Goal: Task Accomplishment & Management: Manage account settings

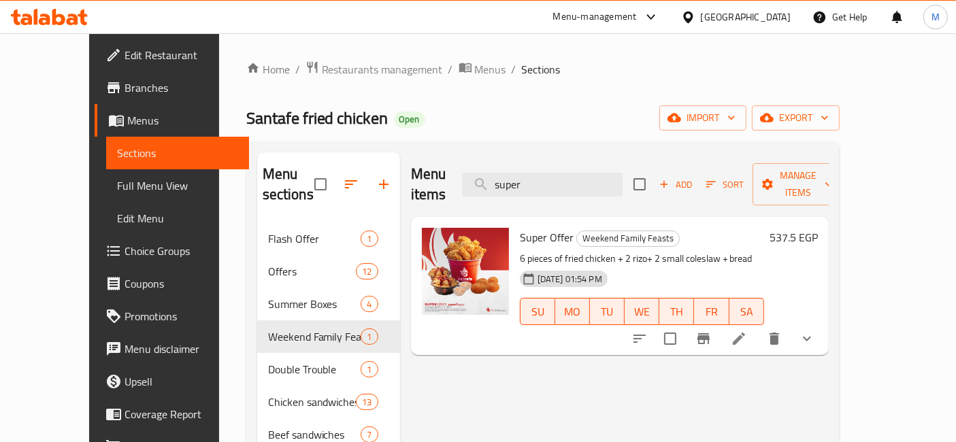
click at [56, 12] on icon at bounding box center [49, 17] width 77 height 16
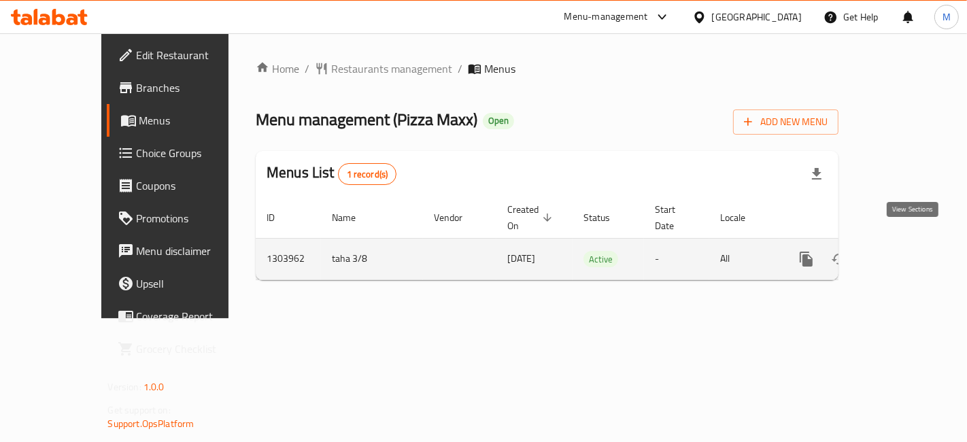
click at [911, 253] on icon "enhanced table" at bounding box center [904, 259] width 12 height 12
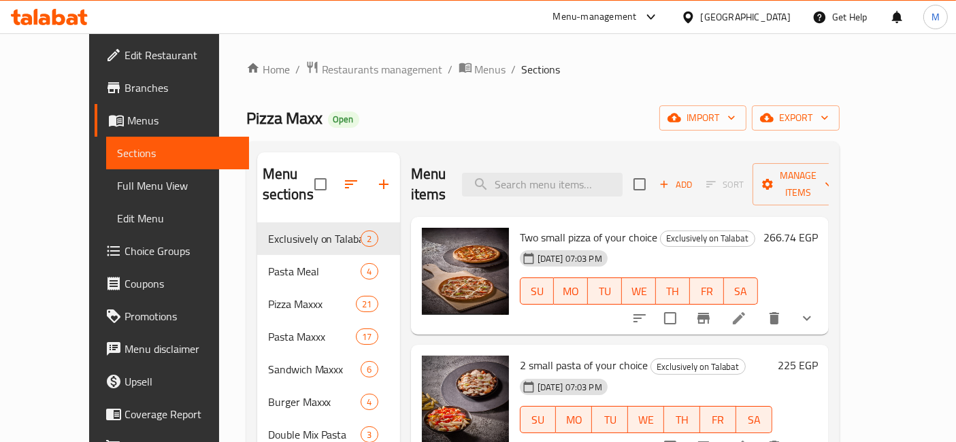
click at [124, 249] on span "Choice Groups" at bounding box center [181, 251] width 114 height 16
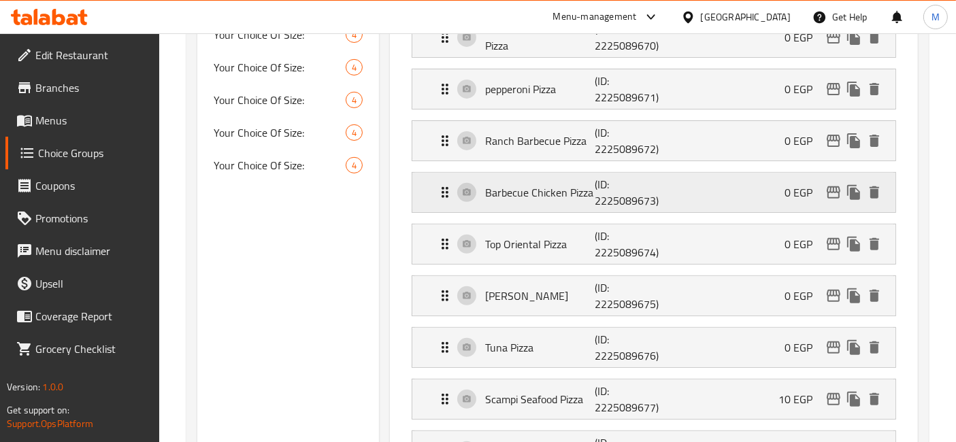
scroll to position [604, 0]
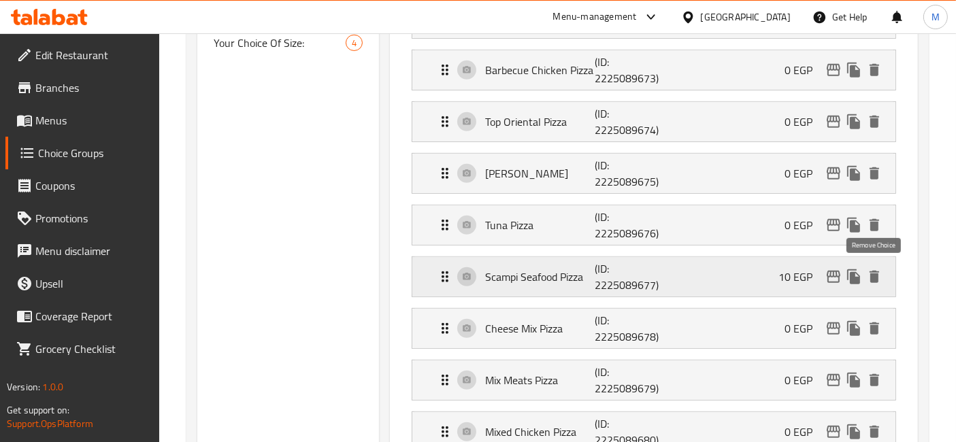
click at [871, 271] on icon "delete" at bounding box center [874, 277] width 10 height 12
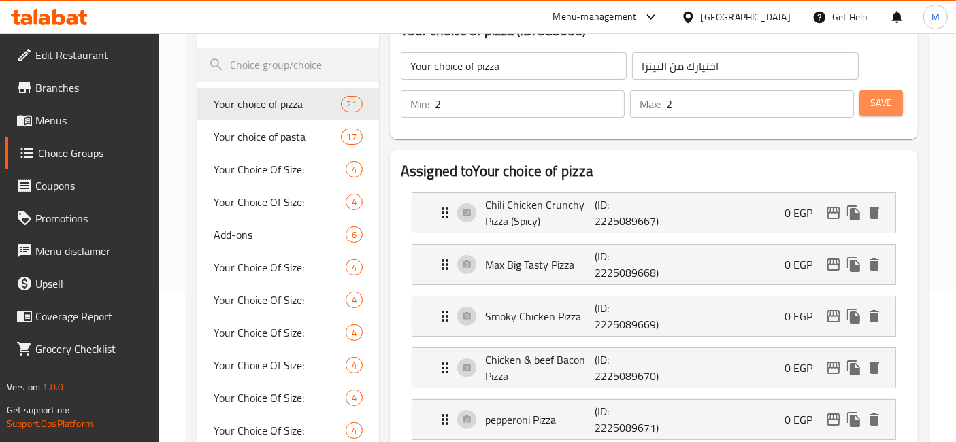
click at [877, 100] on span "Save" at bounding box center [881, 103] width 22 height 17
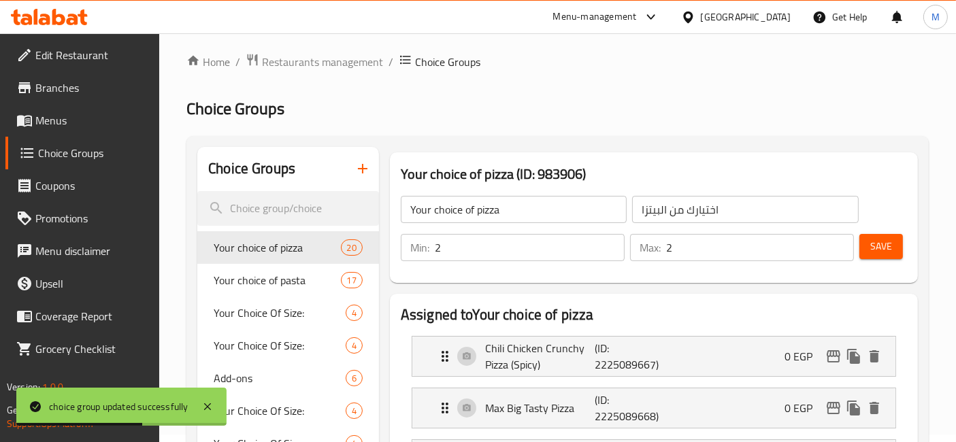
scroll to position [0, 0]
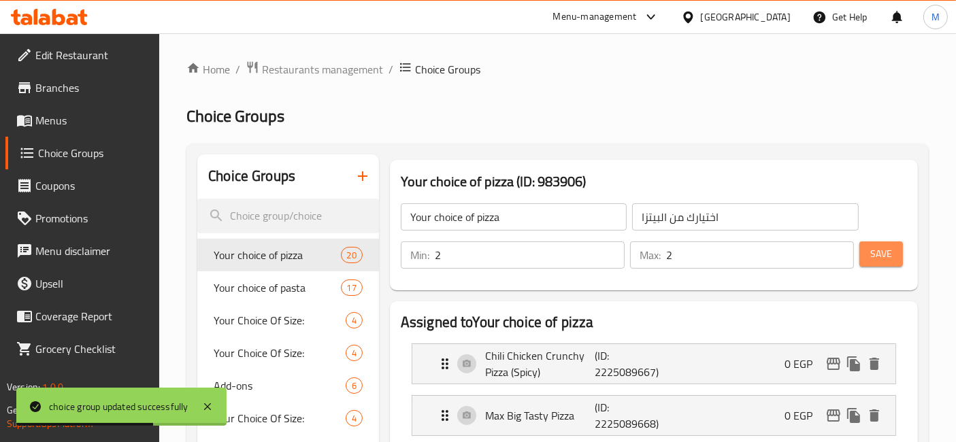
click at [869, 253] on button "Save" at bounding box center [881, 253] width 44 height 25
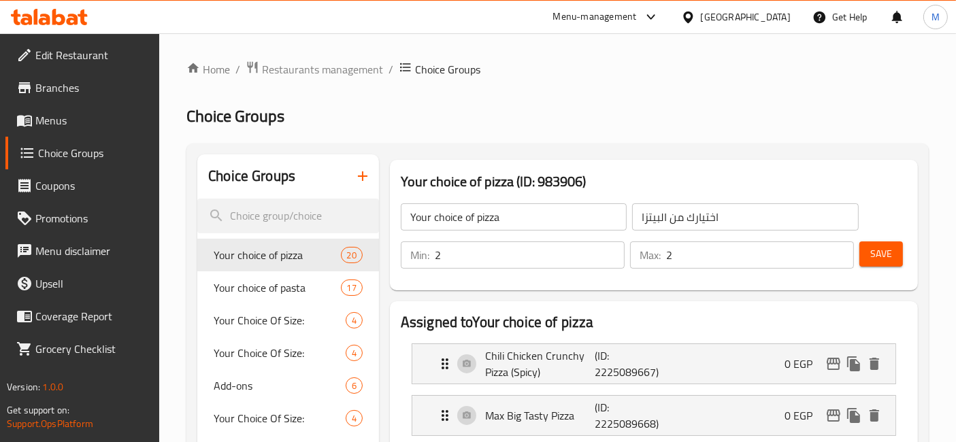
click at [72, 15] on icon at bounding box center [73, 20] width 12 height 12
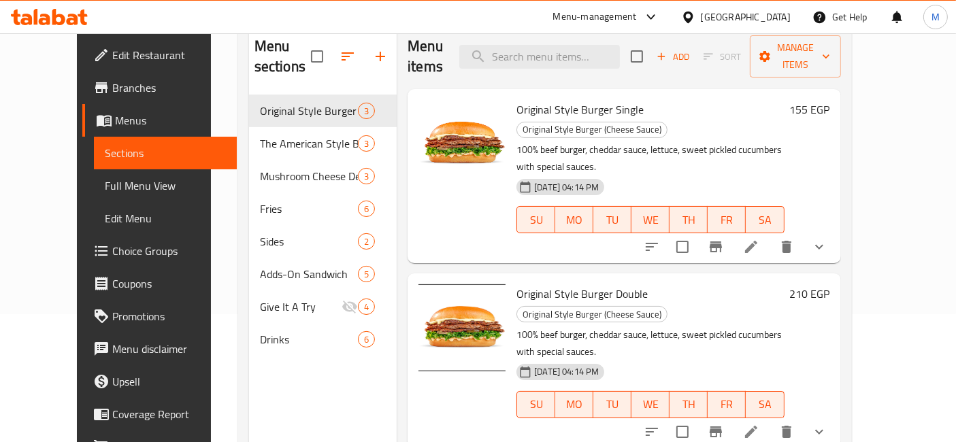
scroll to position [190, 0]
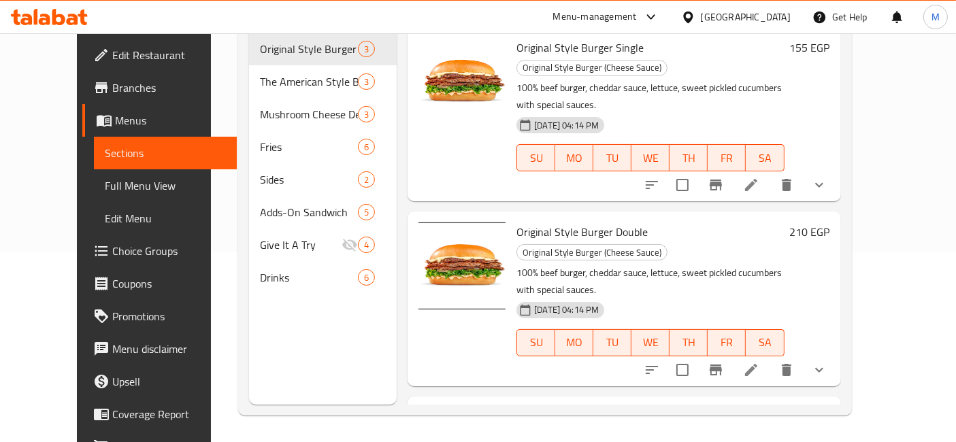
click at [112, 80] on span "Branches" at bounding box center [169, 88] width 114 height 16
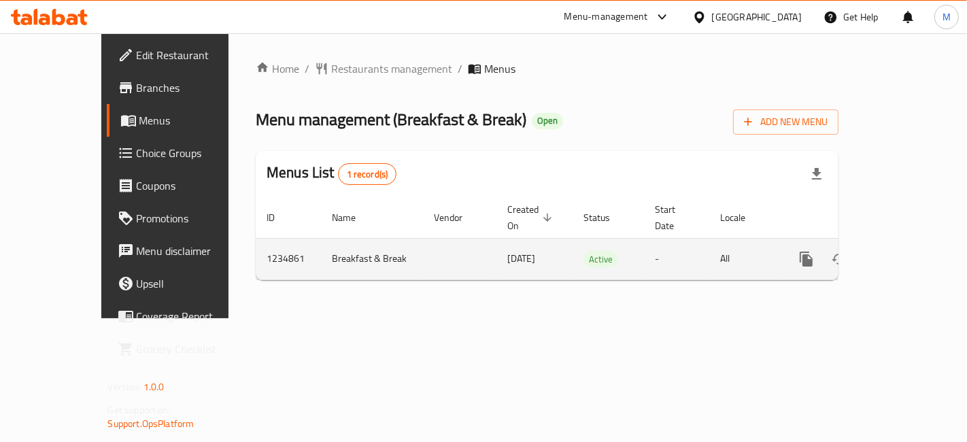
click at [911, 253] on icon "enhanced table" at bounding box center [904, 259] width 12 height 12
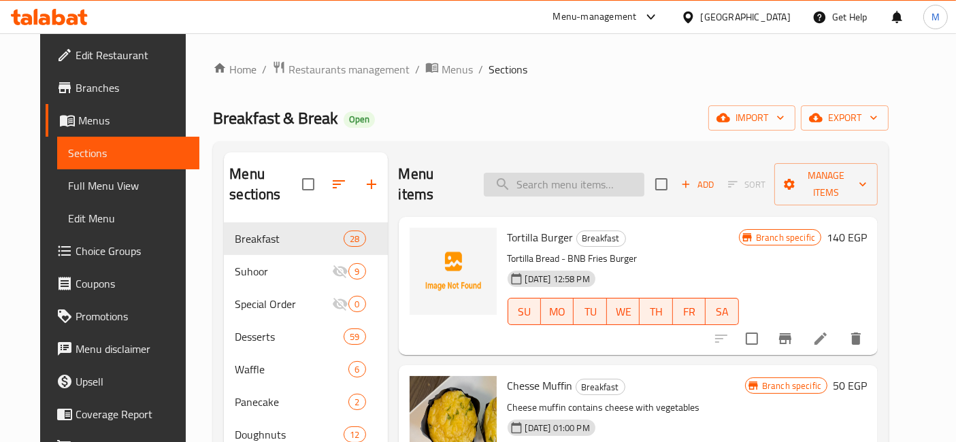
click at [533, 177] on input "search" at bounding box center [564, 185] width 161 height 24
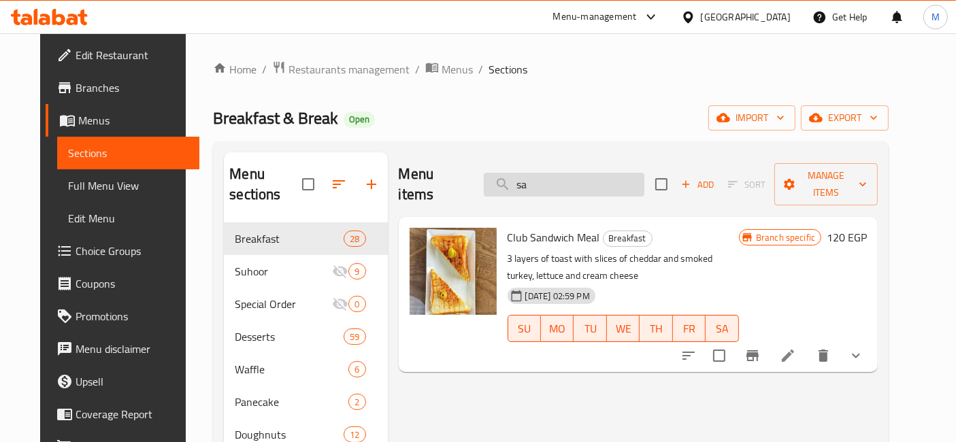
type input "s"
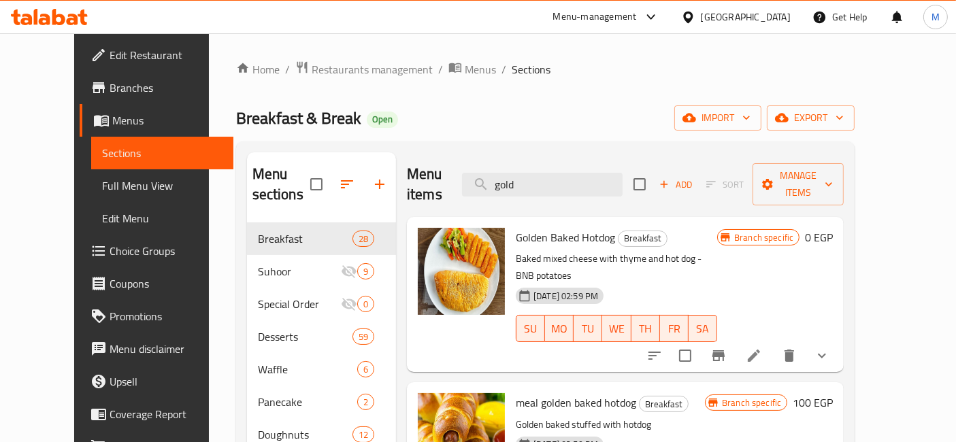
type input "gold"
click at [838, 339] on button "show more" at bounding box center [821, 355] width 33 height 33
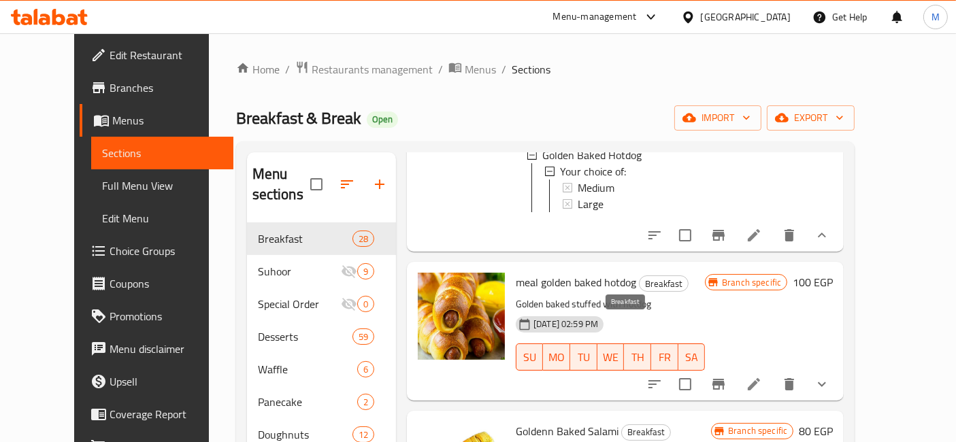
scroll to position [302, 0]
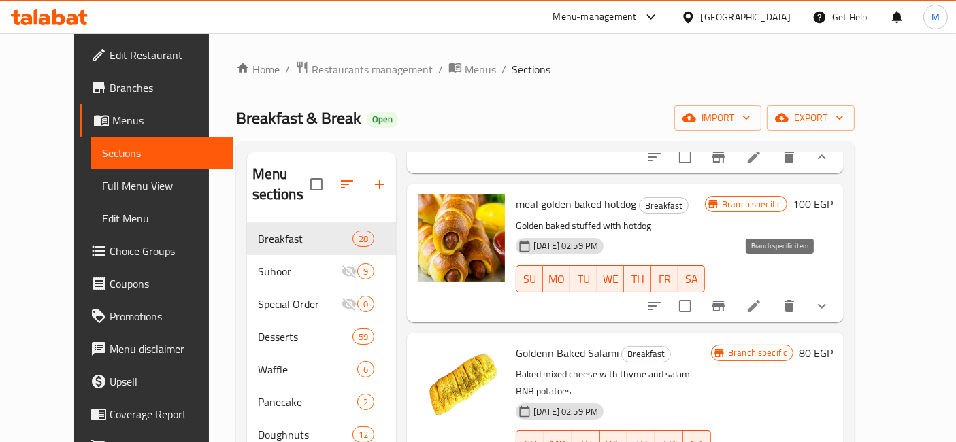
click at [735, 290] on button "Branch-specific-item" at bounding box center [718, 306] width 33 height 33
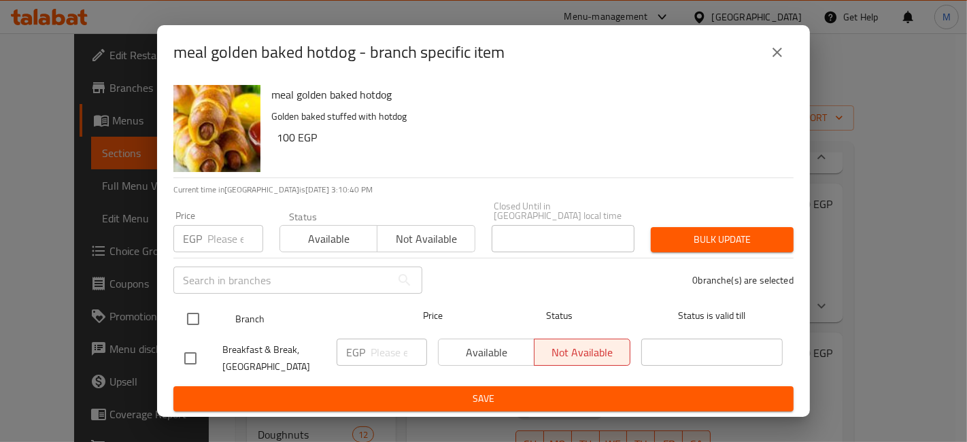
click at [200, 307] on input "checkbox" at bounding box center [193, 319] width 29 height 29
checkbox input "true"
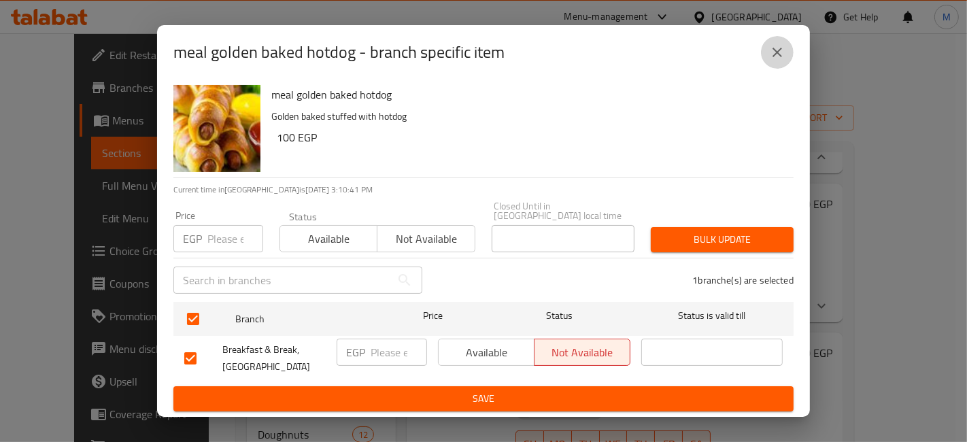
click at [783, 50] on icon "close" at bounding box center [777, 52] width 16 height 16
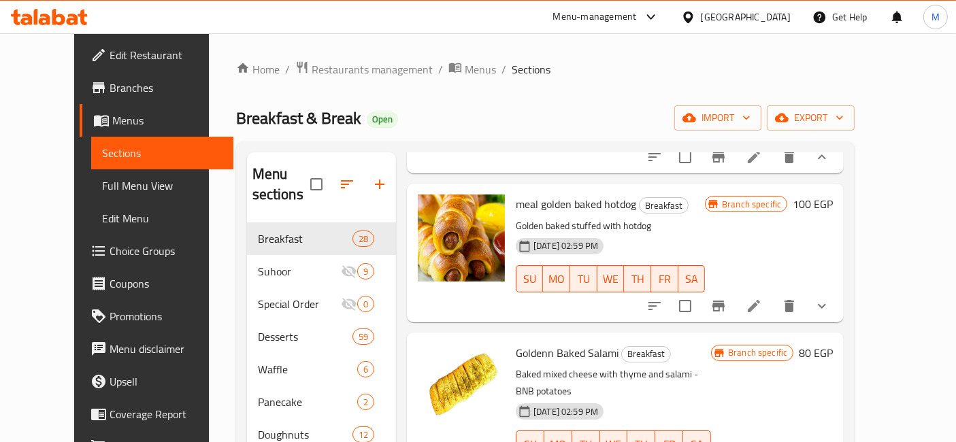
click at [832, 195] on h6 "100 EGP" at bounding box center [812, 204] width 40 height 19
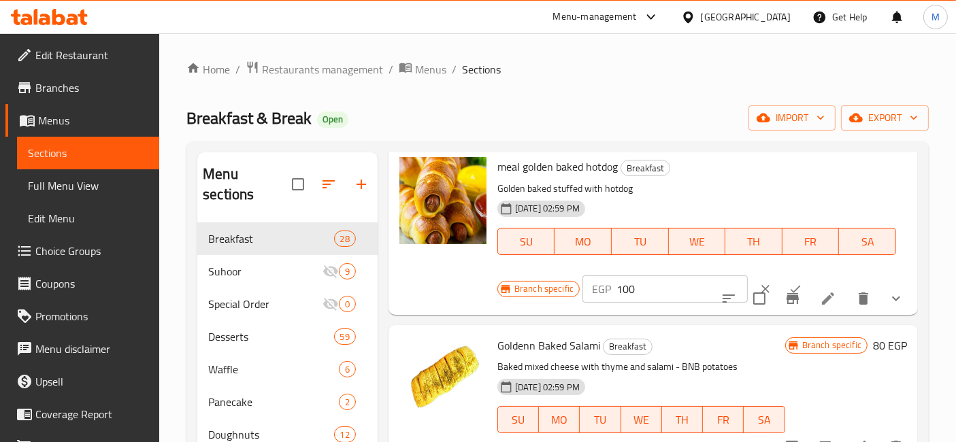
click at [641, 299] on input "100" at bounding box center [681, 288] width 131 height 27
type input "130"
click at [780, 288] on button "ok" at bounding box center [795, 289] width 30 height 30
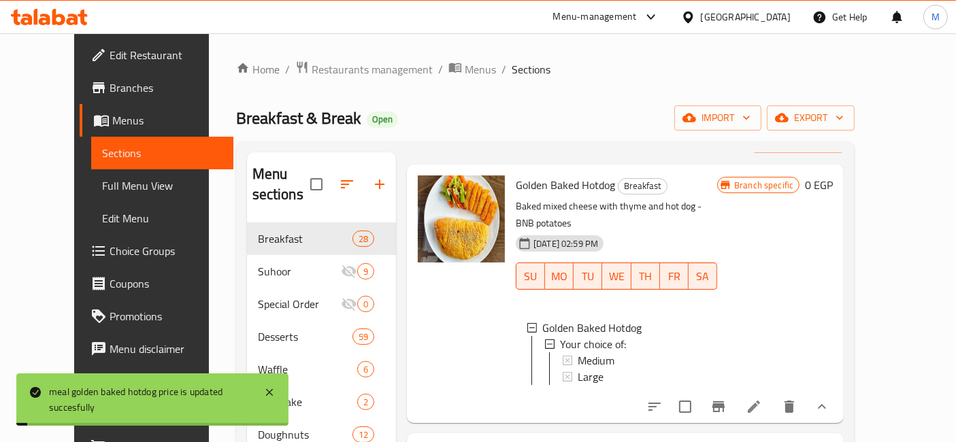
scroll to position [75, 0]
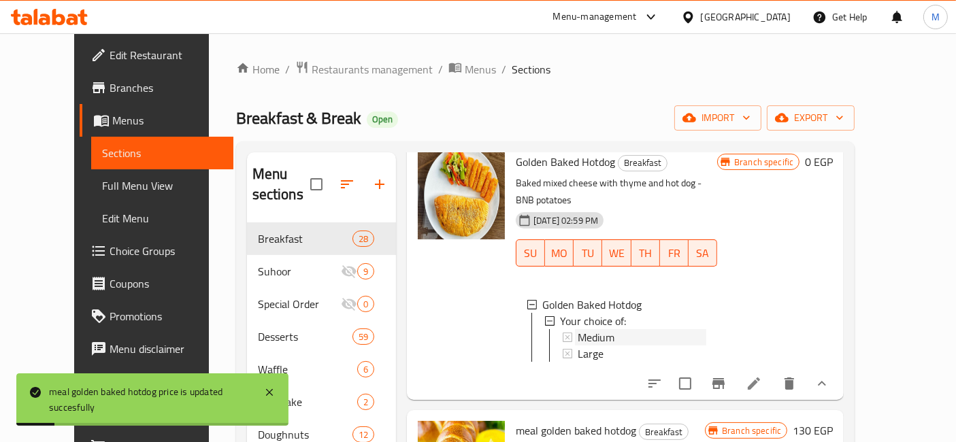
click at [602, 329] on div "Medium" at bounding box center [641, 337] width 129 height 16
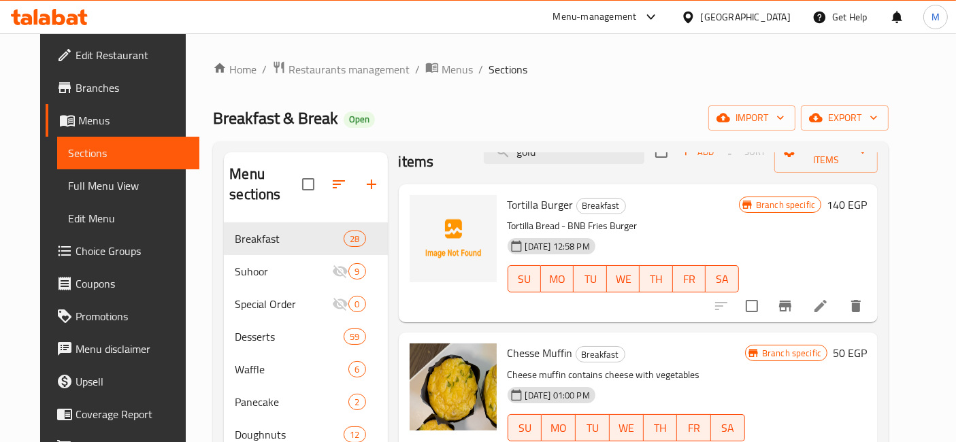
scroll to position [0, 0]
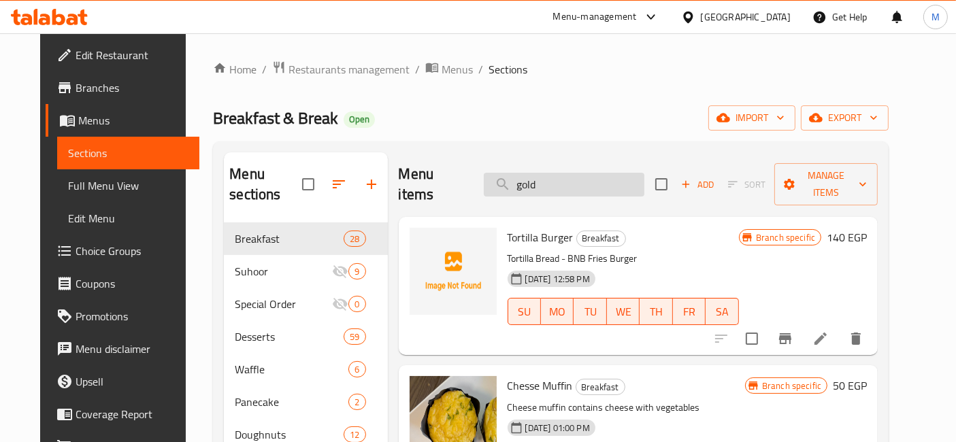
click at [588, 173] on input "gold" at bounding box center [564, 185] width 161 height 24
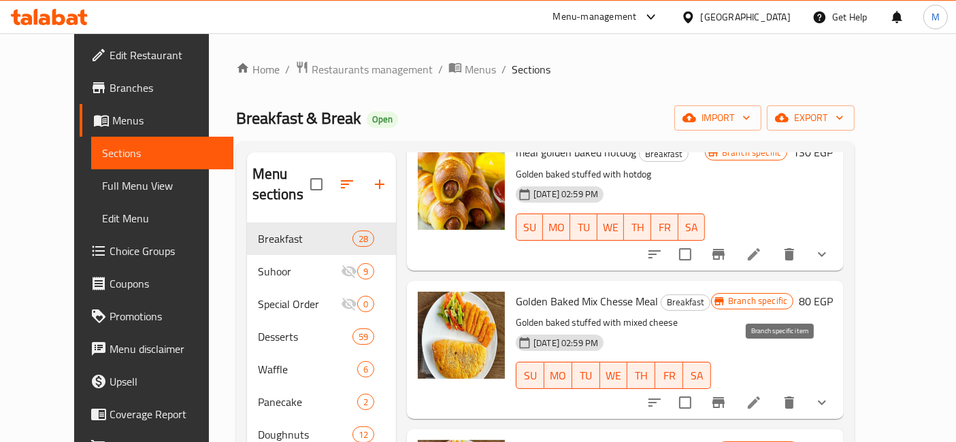
scroll to position [119, 0]
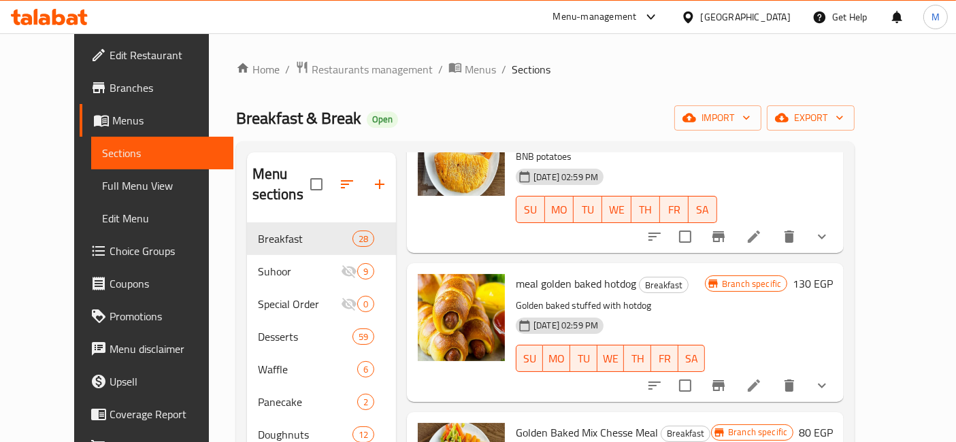
type input "golden"
click at [832, 274] on h6 "130 EGP" at bounding box center [812, 283] width 40 height 19
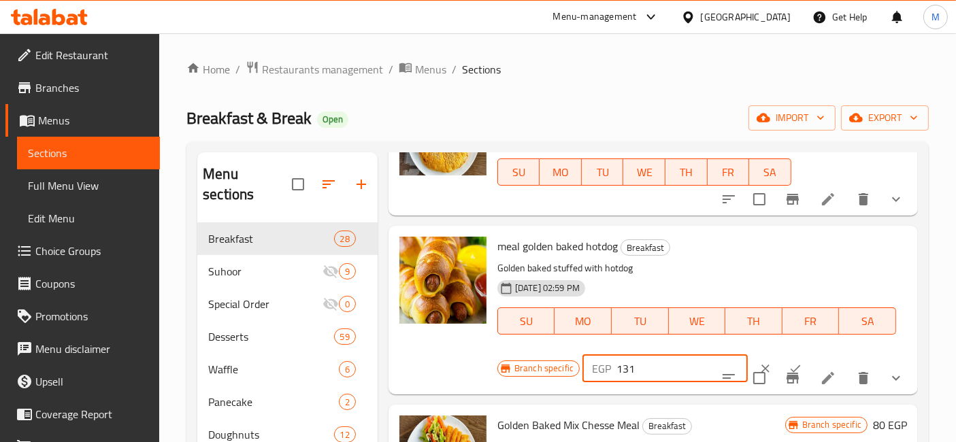
click at [709, 360] on input "131" at bounding box center [681, 368] width 131 height 27
click at [709, 360] on input "132" at bounding box center [681, 368] width 131 height 27
click at [709, 360] on input "133" at bounding box center [681, 368] width 131 height 27
click at [709, 360] on input "134" at bounding box center [681, 368] width 131 height 27
click at [709, 360] on input "135" at bounding box center [681, 368] width 131 height 27
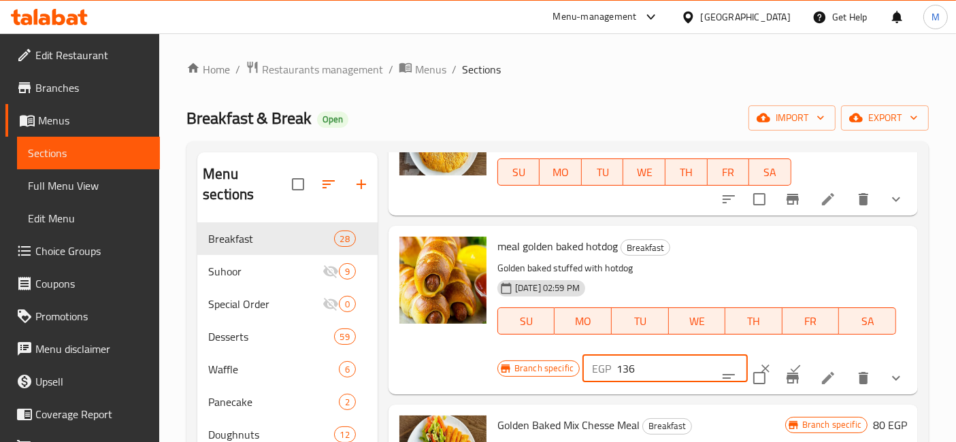
click at [709, 360] on input "136" at bounding box center [681, 368] width 131 height 27
type input "135"
click at [713, 370] on input "135" at bounding box center [681, 368] width 131 height 27
click at [780, 356] on button "ok" at bounding box center [795, 369] width 30 height 30
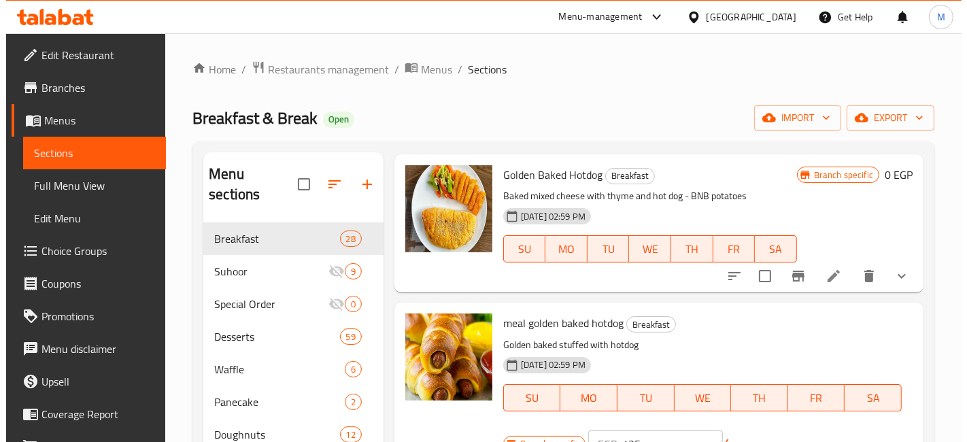
scroll to position [0, 0]
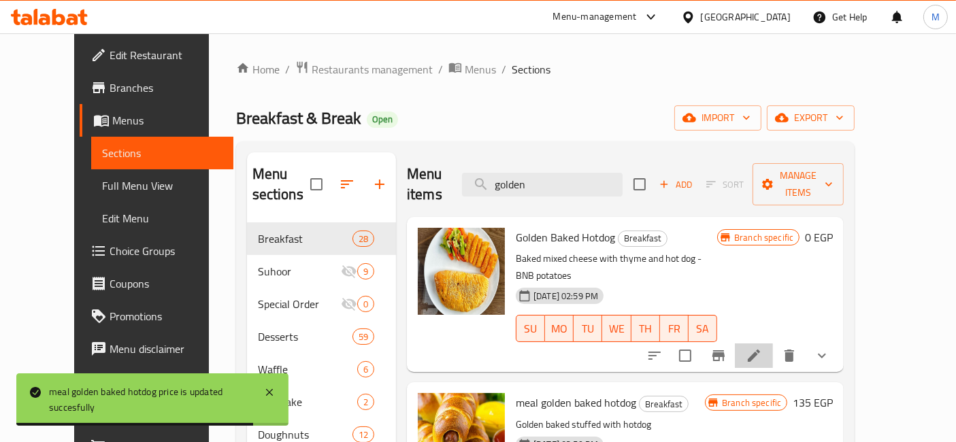
click at [773, 343] on li at bounding box center [754, 355] width 38 height 24
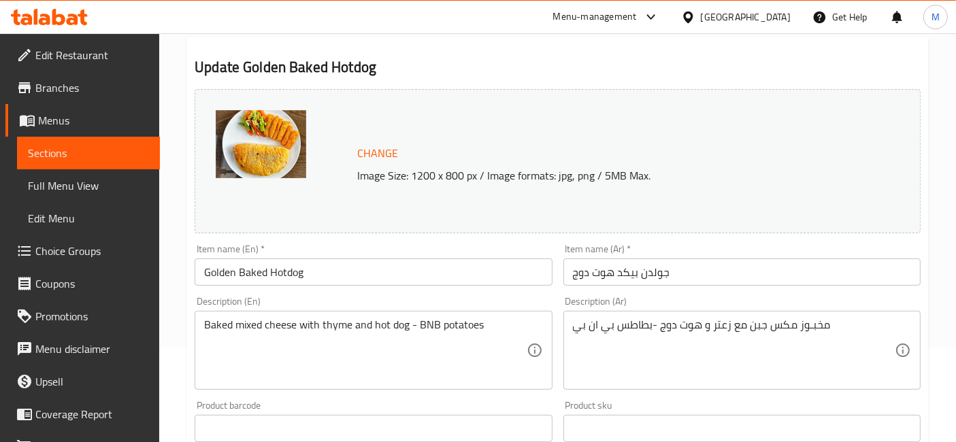
scroll to position [99, 0]
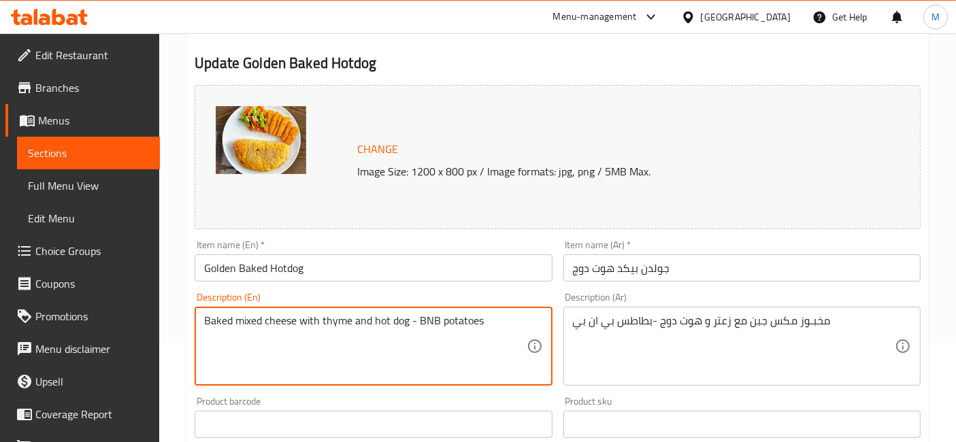
click at [448, 323] on textarea "Baked mixed cheese with thyme and hot dog - BNB potatoes" at bounding box center [365, 346] width 322 height 65
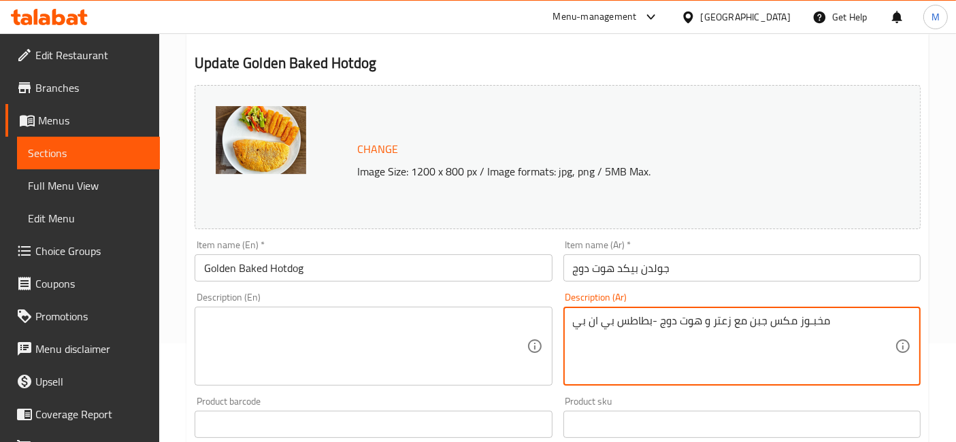
click at [588, 325] on textarea "مخبـوز مكس جبن مع زعتر و هوت دوج -بطاطس بي ان بي" at bounding box center [734, 346] width 322 height 65
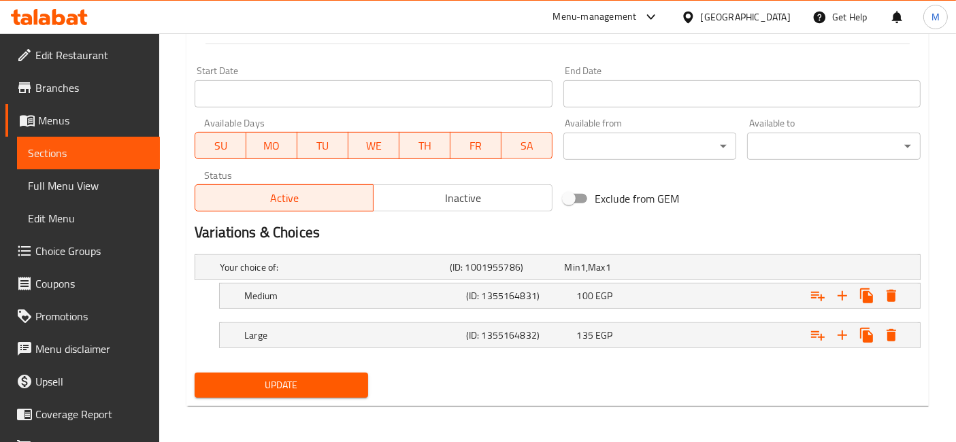
scroll to position [421, 0]
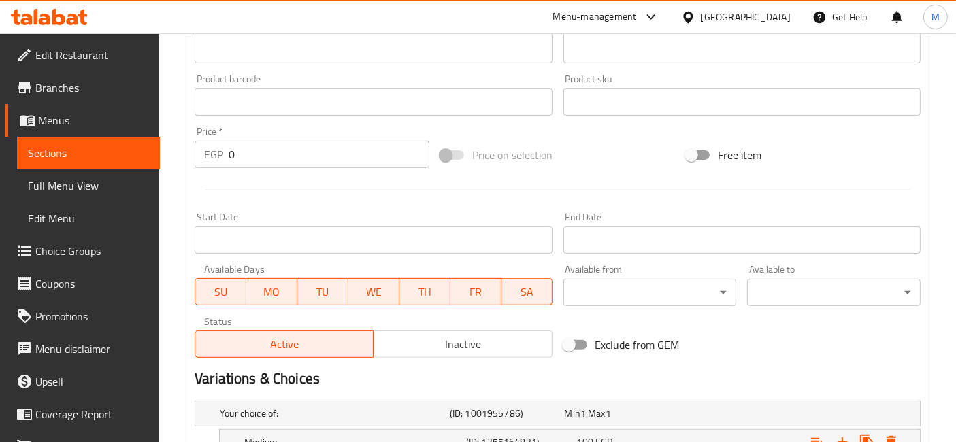
click at [737, 325] on div "Change Image Size: 1200 x 800 px / Image formats: jpg, png / 5MB Max. Item name…" at bounding box center [557, 60] width 737 height 606
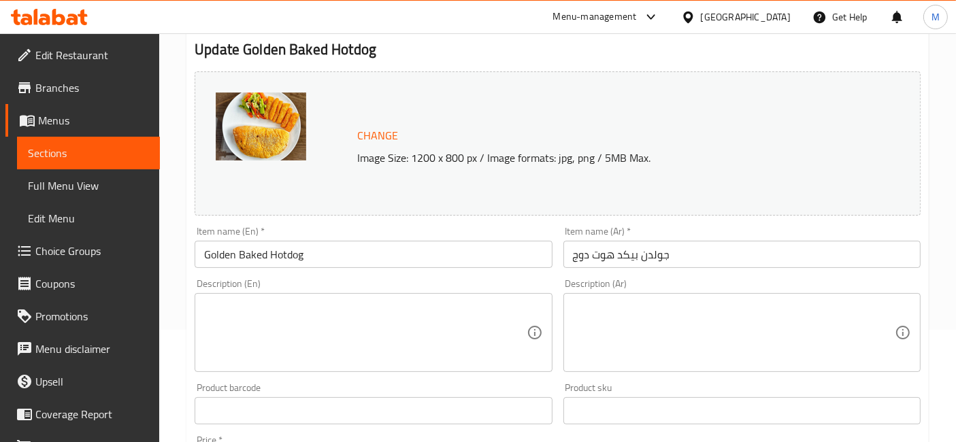
scroll to position [26, 0]
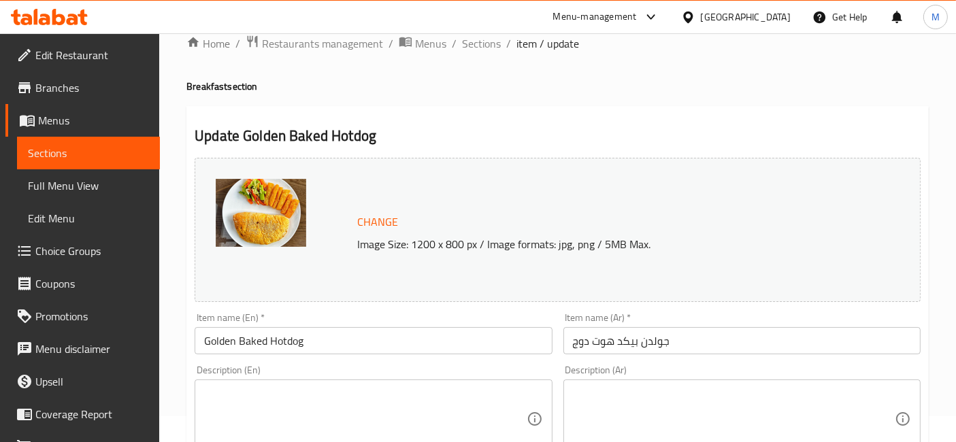
click at [697, 331] on input "جولدن بيكد هوت دوج" at bounding box center [741, 340] width 357 height 27
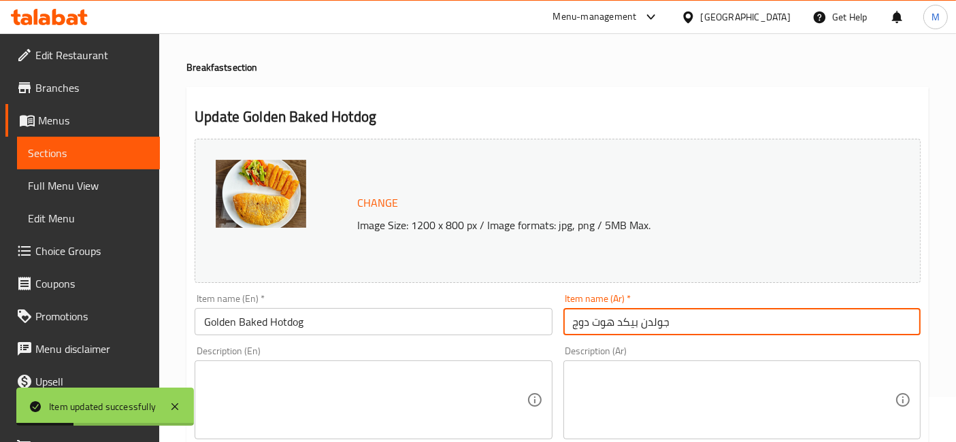
scroll to position [0, 0]
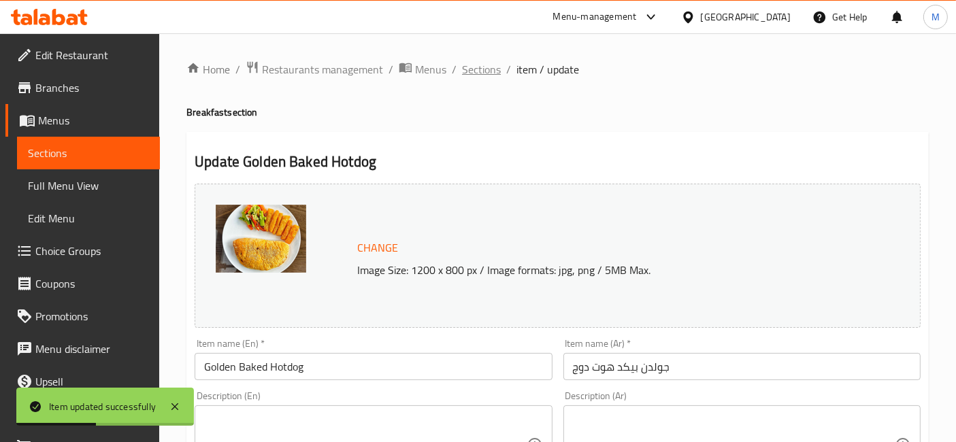
click at [479, 75] on span "Sections" at bounding box center [481, 69] width 39 height 16
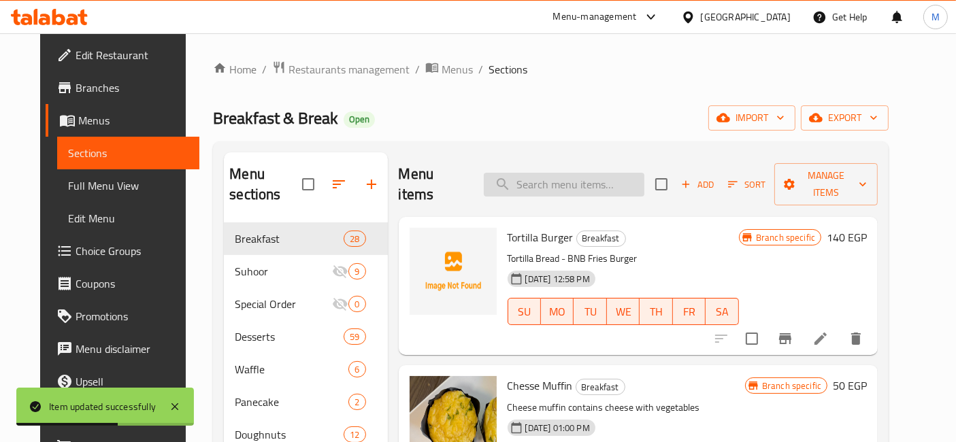
click at [531, 173] on input "search" at bounding box center [564, 185] width 161 height 24
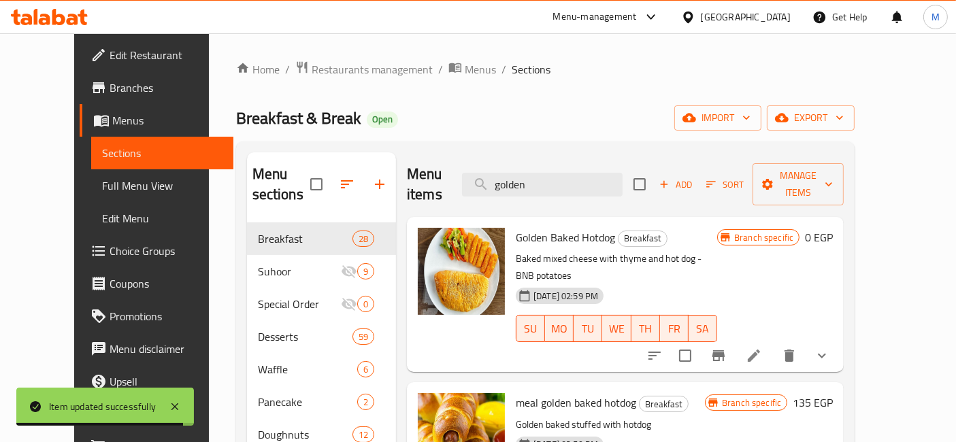
click at [838, 339] on button "show more" at bounding box center [821, 355] width 33 height 33
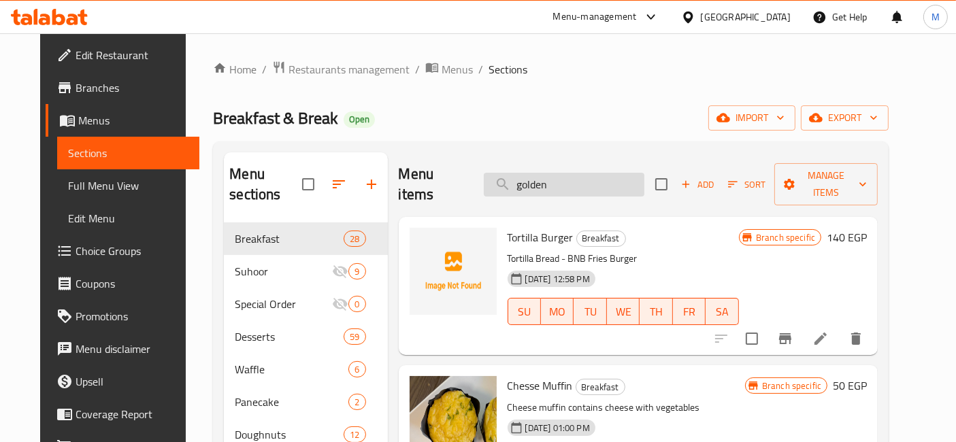
click at [610, 173] on input "golden" at bounding box center [564, 185] width 161 height 24
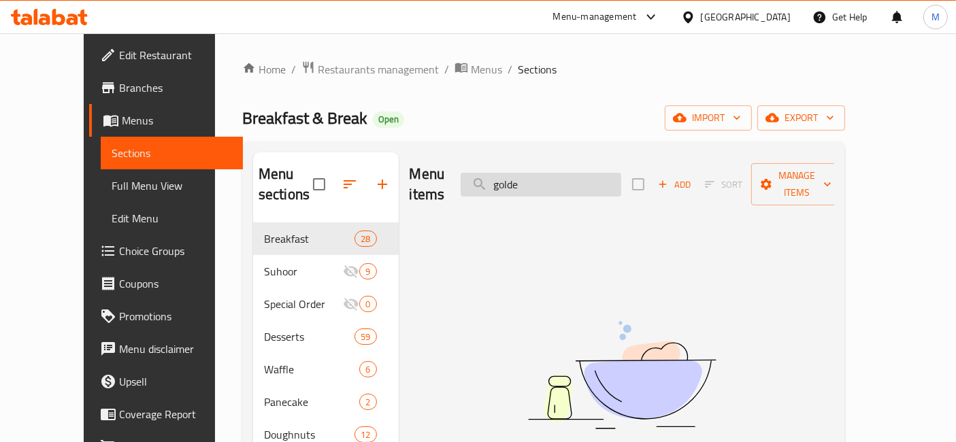
type input "golden"
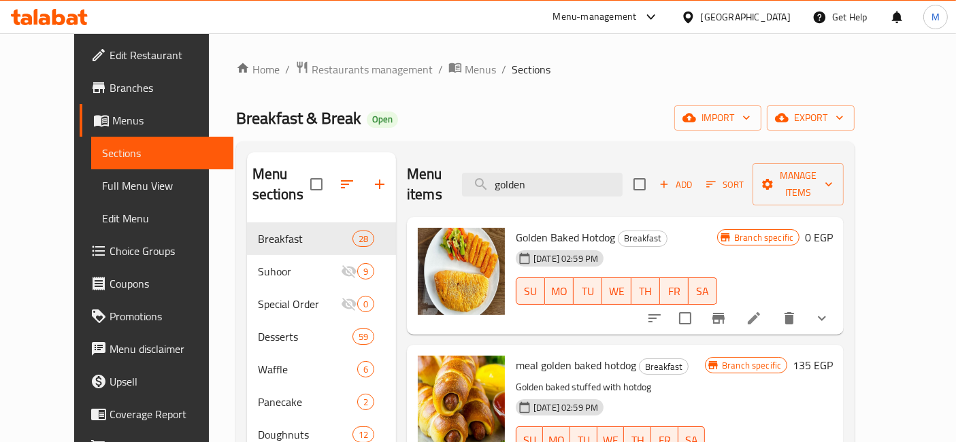
click at [56, 26] on div at bounding box center [49, 16] width 99 height 27
click at [58, 22] on icon at bounding box center [58, 17] width 13 height 16
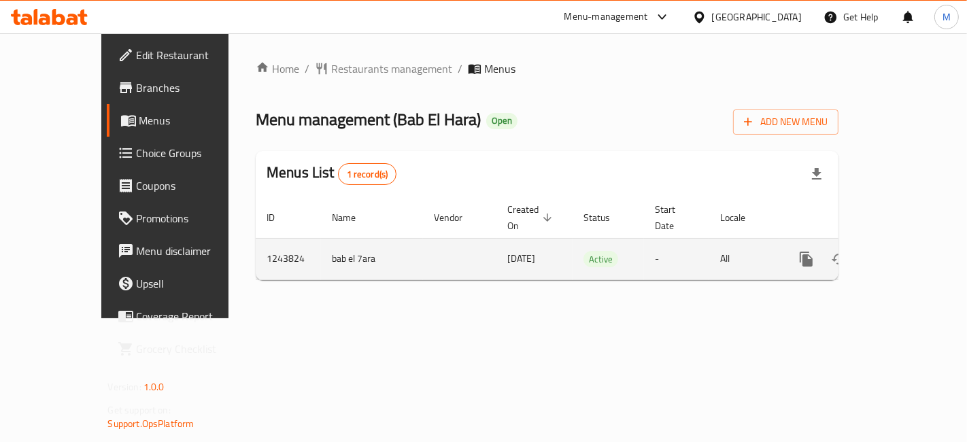
click at [913, 251] on icon "enhanced table" at bounding box center [904, 259] width 16 height 16
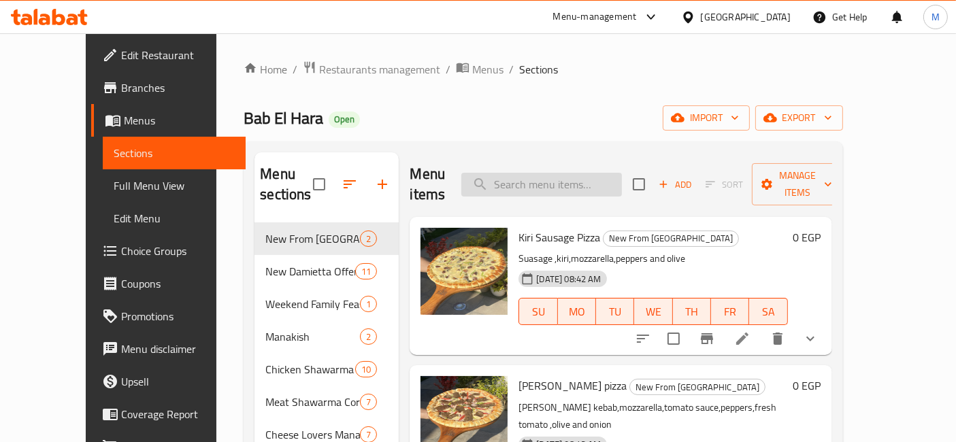
click at [589, 173] on input "search" at bounding box center [541, 185] width 161 height 24
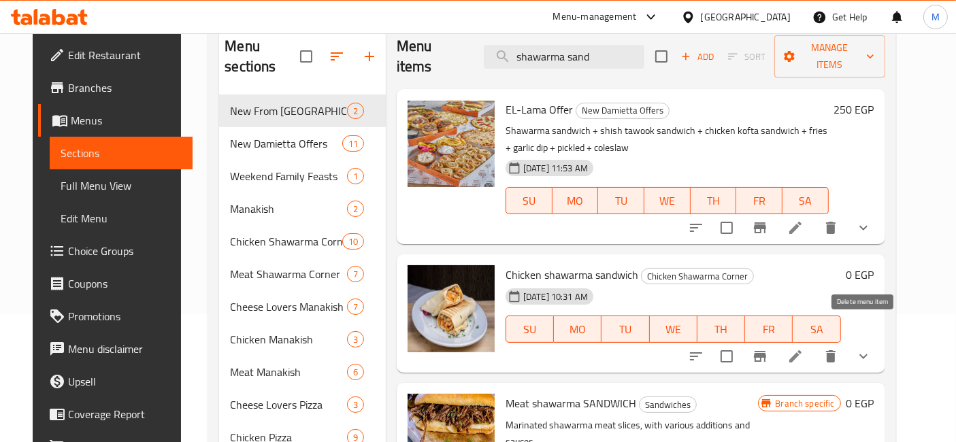
scroll to position [151, 0]
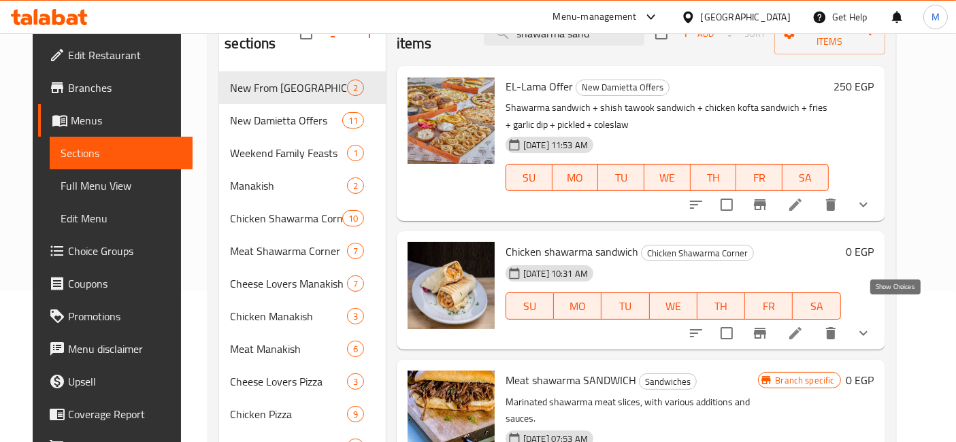
type input "shawarma sand"
click at [867, 331] on icon "show more" at bounding box center [863, 333] width 8 height 5
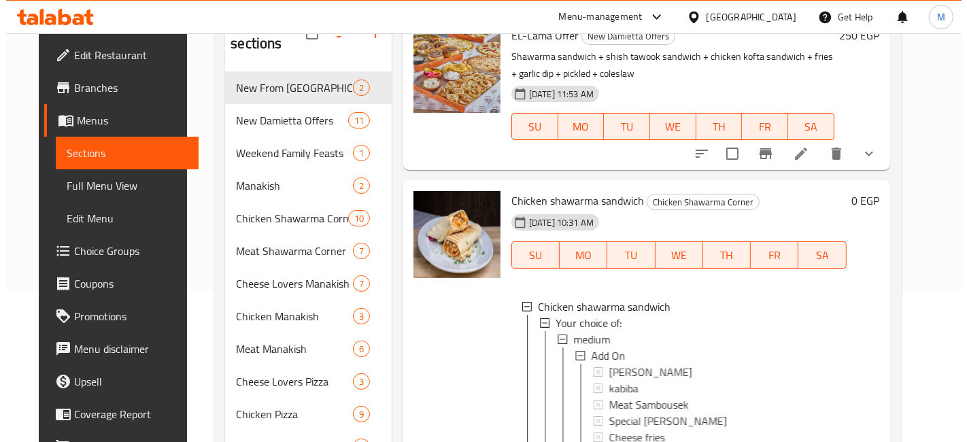
scroll to position [75, 0]
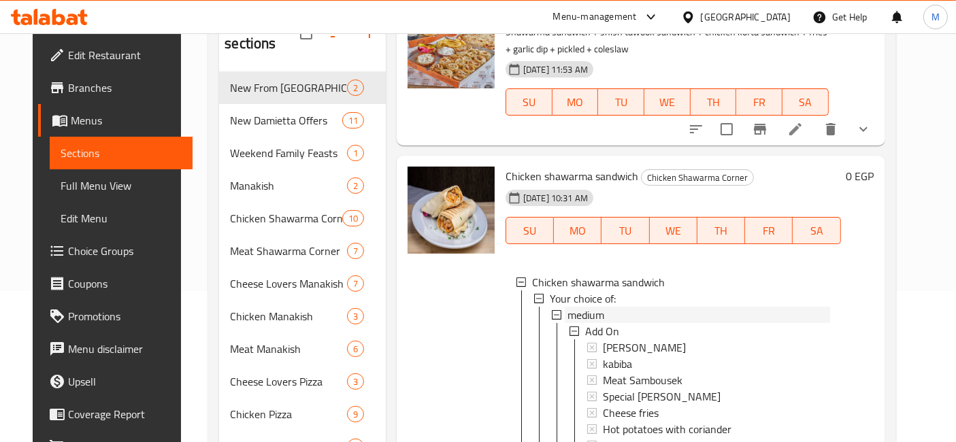
click at [592, 307] on span "medium" at bounding box center [585, 315] width 37 height 16
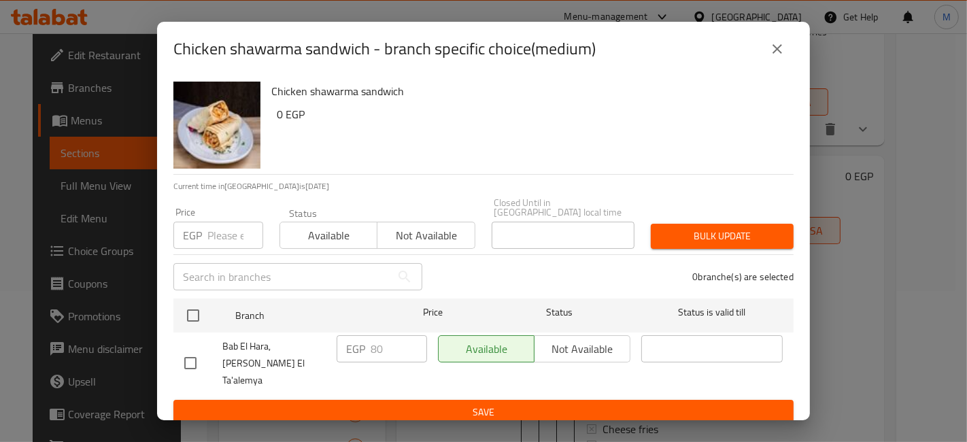
drag, startPoint x: 192, startPoint y: 319, endPoint x: 411, endPoint y: 352, distance: 221.4
click at [192, 319] on input "checkbox" at bounding box center [193, 315] width 29 height 29
checkbox input "true"
click at [413, 344] on input "81" at bounding box center [399, 348] width 56 height 27
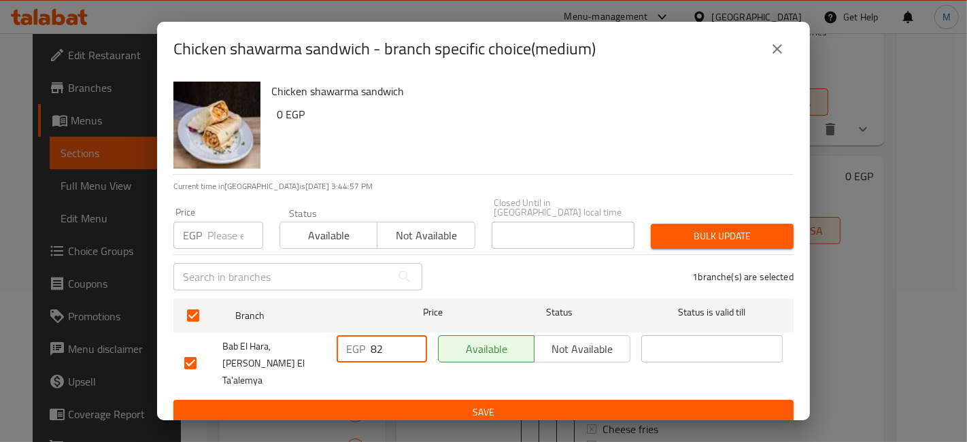
click at [413, 344] on input "82" at bounding box center [399, 348] width 56 height 27
click at [413, 344] on input "83" at bounding box center [399, 348] width 56 height 27
click at [413, 344] on input "84" at bounding box center [399, 348] width 56 height 27
type input "85"
click at [413, 344] on input "85" at bounding box center [399, 348] width 56 height 27
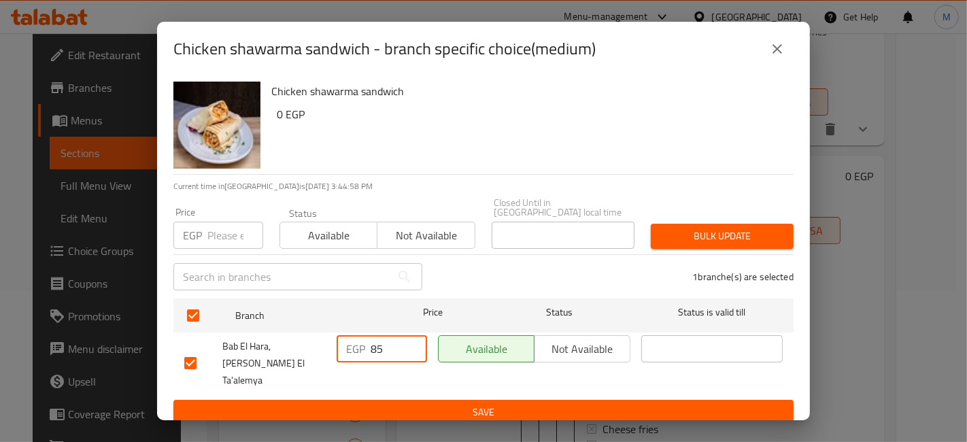
click at [422, 400] on button "Save" at bounding box center [483, 412] width 620 height 25
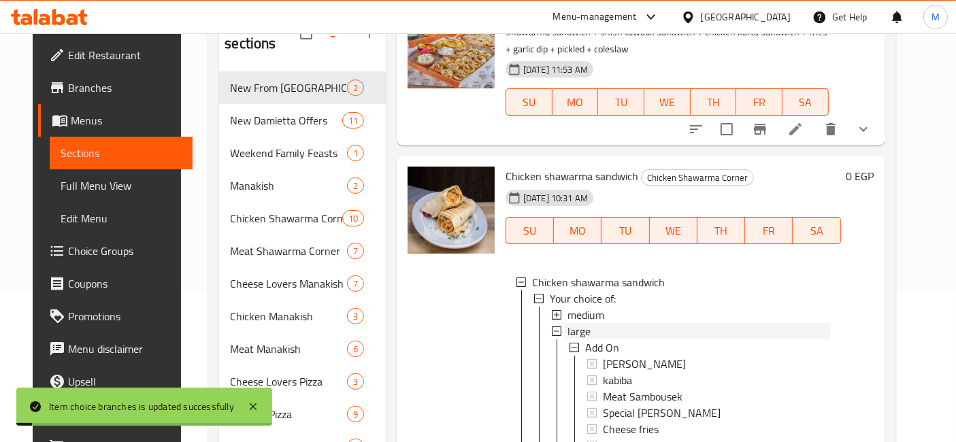
click at [571, 323] on span "large" at bounding box center [578, 331] width 23 height 16
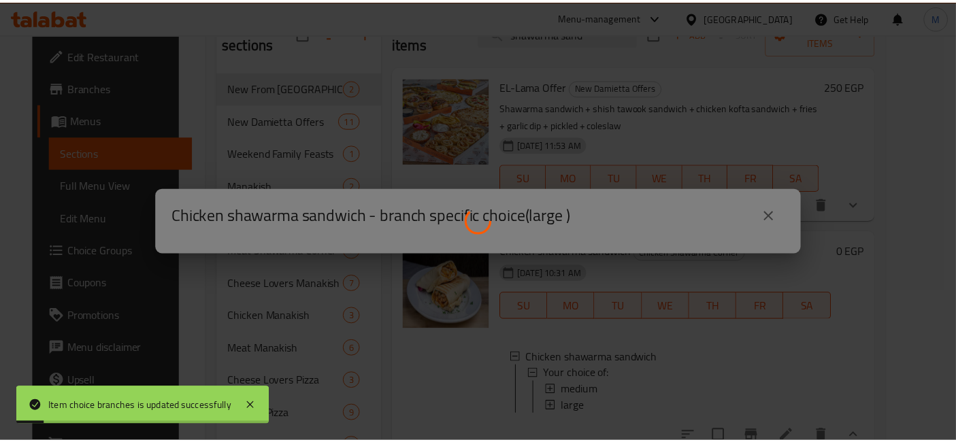
scroll to position [0, 0]
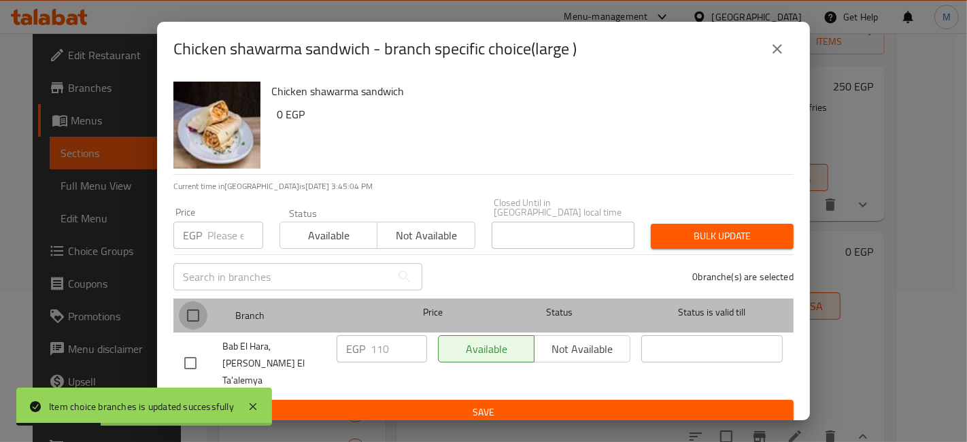
click at [195, 311] on input "checkbox" at bounding box center [193, 315] width 29 height 29
checkbox input "true"
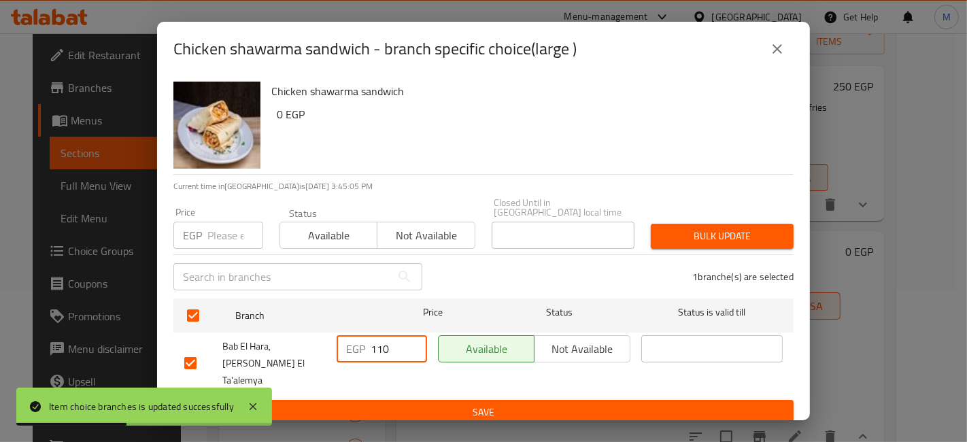
click at [409, 337] on input "110" at bounding box center [399, 348] width 56 height 27
click at [411, 345] on input "111" at bounding box center [399, 348] width 56 height 27
click at [411, 345] on input "112" at bounding box center [399, 348] width 56 height 27
click at [411, 345] on input "113" at bounding box center [399, 348] width 56 height 27
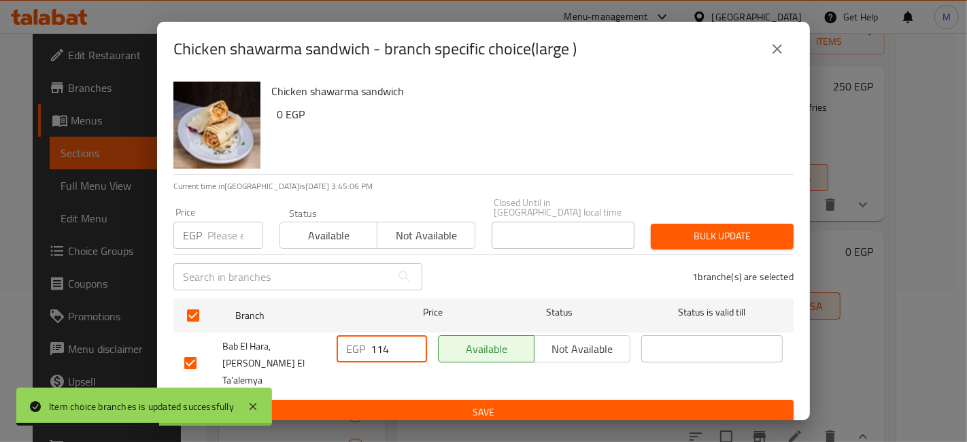
click at [411, 345] on input "114" at bounding box center [399, 348] width 56 height 27
type input "115"
click at [411, 345] on input "115" at bounding box center [399, 348] width 56 height 27
click at [422, 404] on span "Save" at bounding box center [483, 412] width 599 height 17
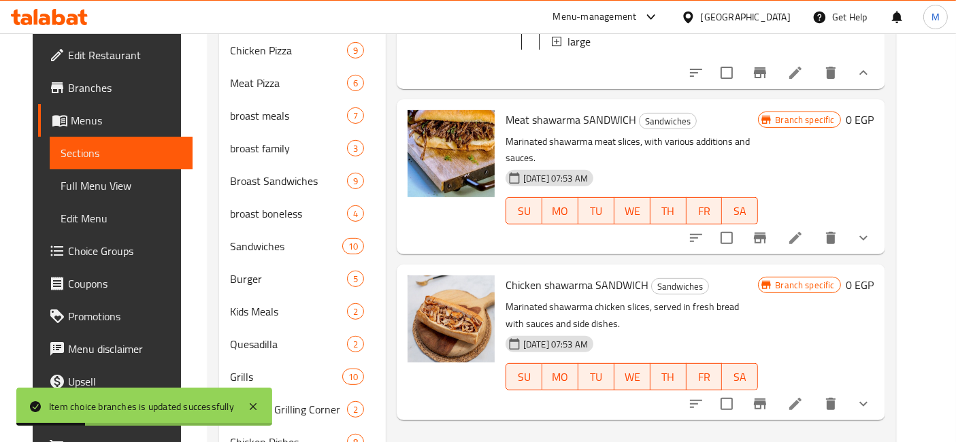
scroll to position [528, 0]
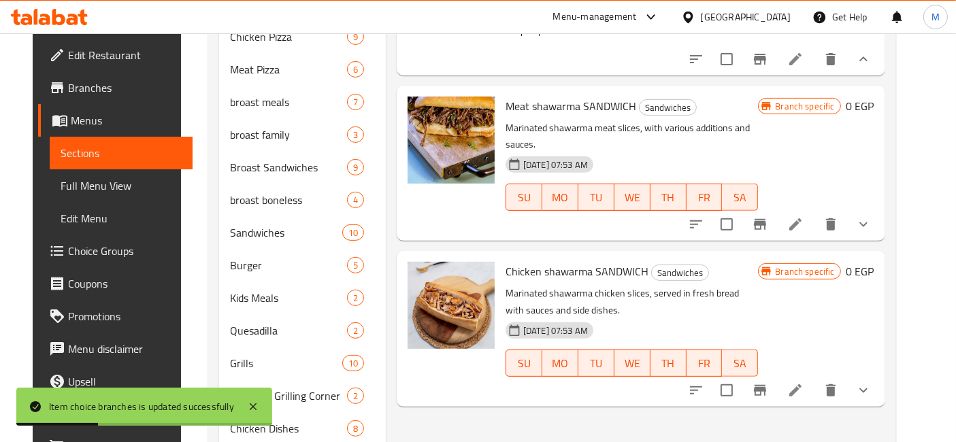
click at [879, 374] on button "show more" at bounding box center [863, 390] width 33 height 33
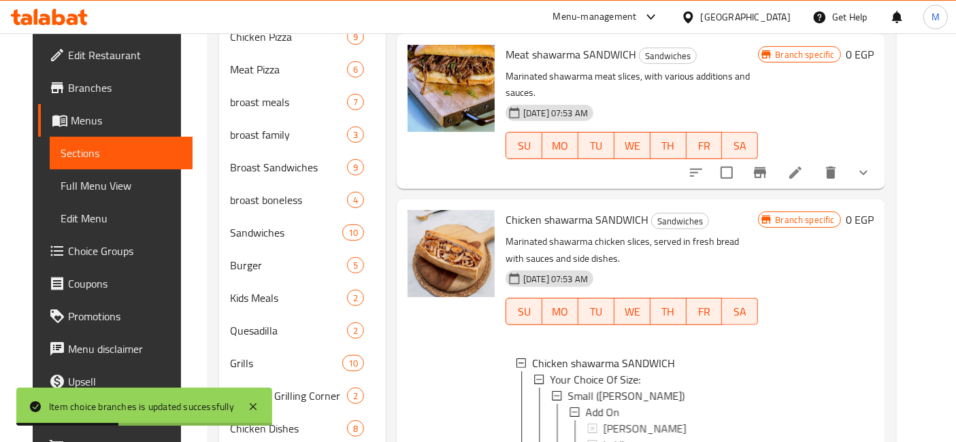
scroll to position [75, 0]
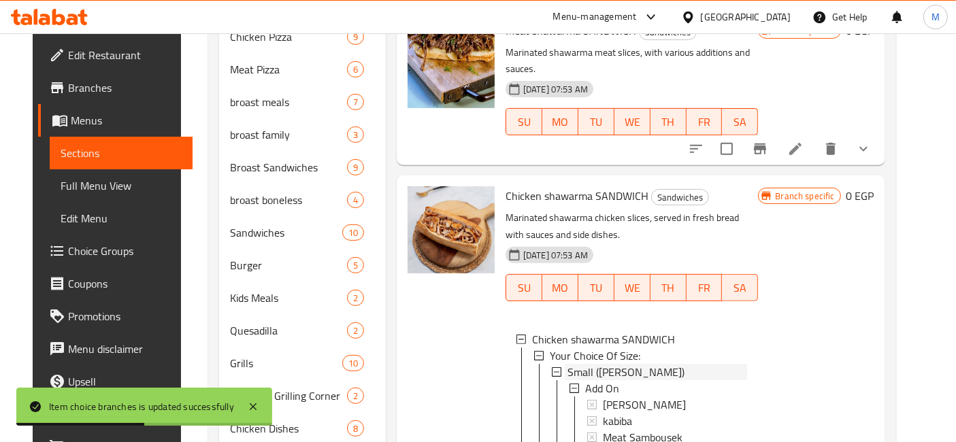
click at [594, 364] on span "Small (Kaiser)" at bounding box center [625, 372] width 117 height 16
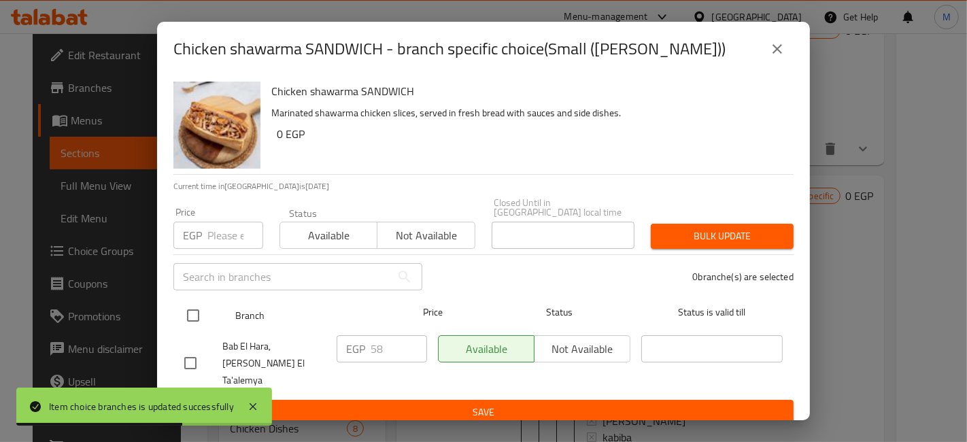
click at [190, 309] on input "checkbox" at bounding box center [193, 315] width 29 height 29
checkbox input "true"
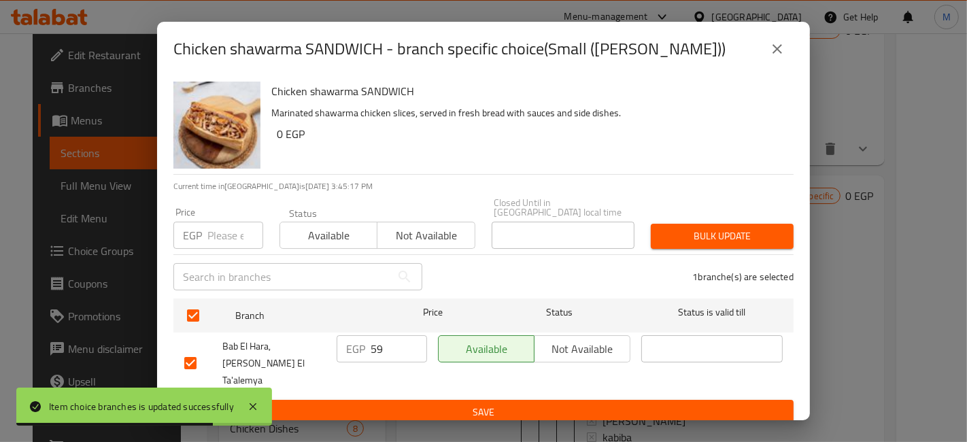
click at [411, 345] on input "59" at bounding box center [399, 348] width 56 height 27
type input "60"
click at [411, 345] on input "60" at bounding box center [399, 348] width 56 height 27
click at [431, 381] on ul "Branch Price Status Status is valid till Bab El Hara, Al Edara El Ta'alemya EGP…" at bounding box center [483, 346] width 620 height 107
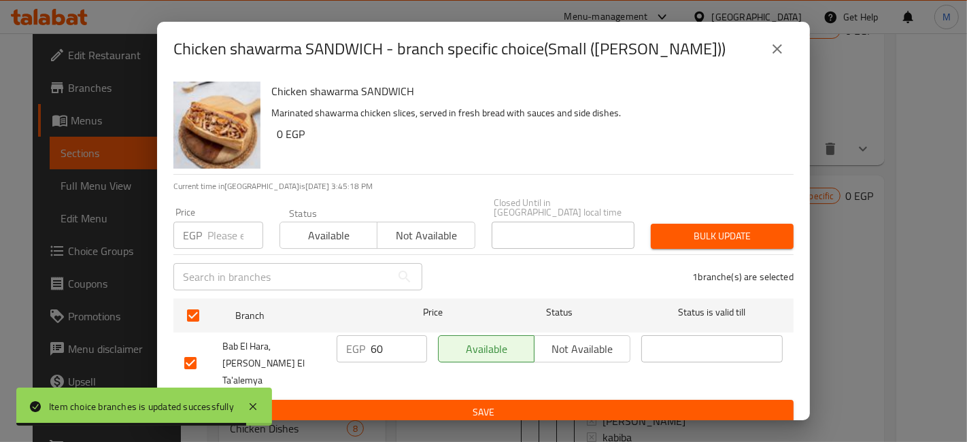
click at [440, 404] on span "Save" at bounding box center [483, 412] width 599 height 17
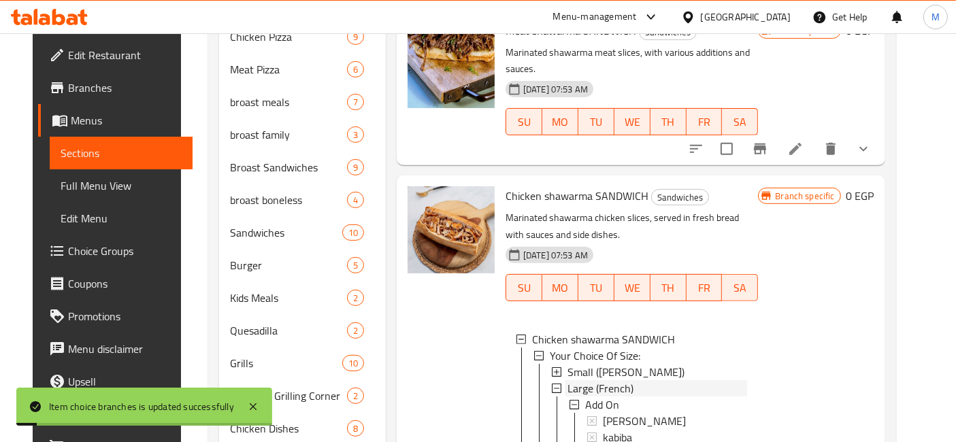
click at [567, 380] on span "Large (French)" at bounding box center [600, 388] width 66 height 16
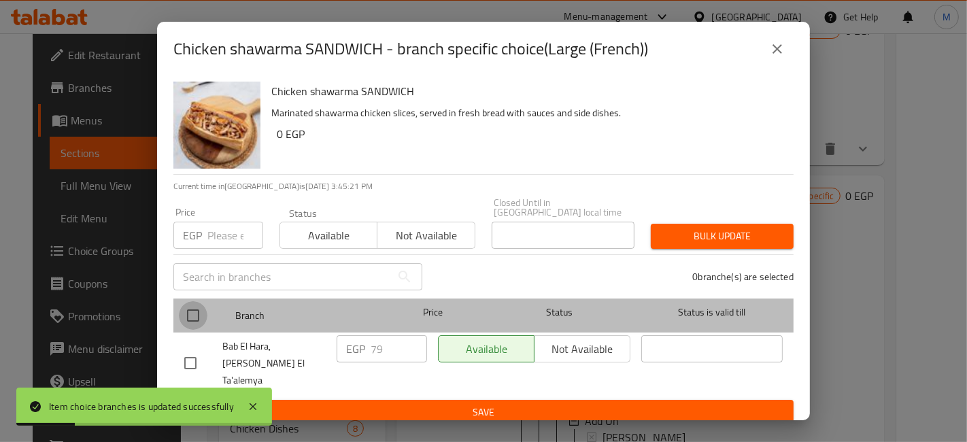
click at [198, 318] on input "checkbox" at bounding box center [193, 315] width 29 height 29
checkbox input "true"
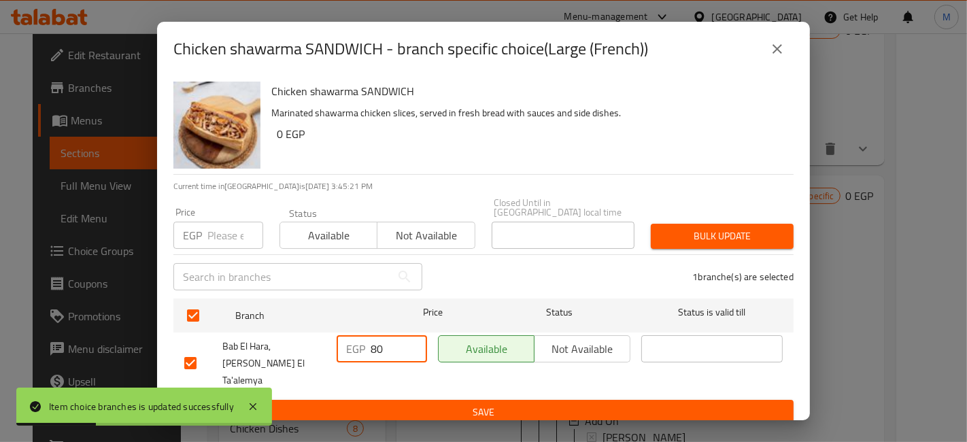
type input "80"
click at [414, 337] on input "80" at bounding box center [399, 348] width 56 height 27
click at [427, 380] on ul "Branch Price Status Status is valid till Bab El Hara, Al Edara El Ta'alemya EGP…" at bounding box center [483, 346] width 620 height 107
click at [435, 404] on span "Save" at bounding box center [483, 412] width 599 height 17
